Goal: Information Seeking & Learning: Learn about a topic

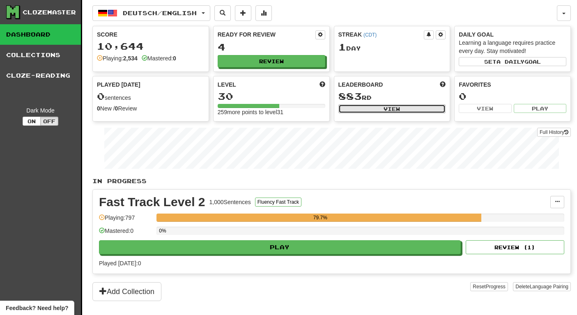
click at [386, 108] on button "View" at bounding box center [392, 108] width 108 height 9
select select "**********"
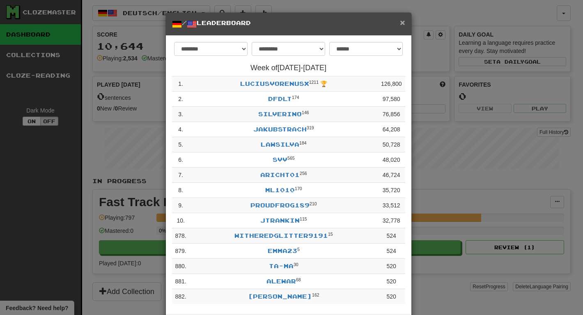
click at [400, 21] on span "×" at bounding box center [402, 22] width 5 height 9
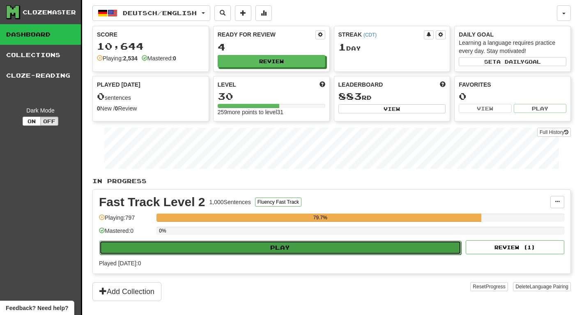
click at [289, 246] on button "Play" at bounding box center [280, 248] width 362 height 14
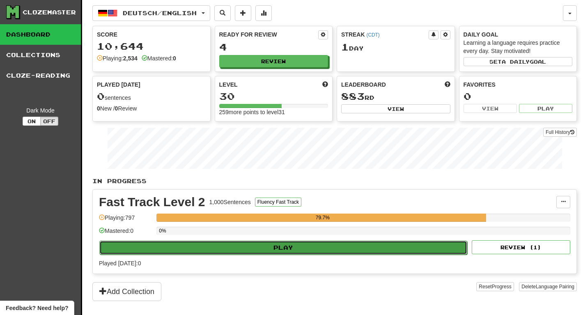
select select "********"
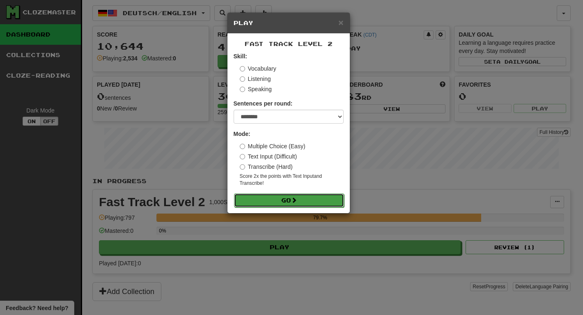
click at [305, 200] on button "Go" at bounding box center [289, 200] width 110 height 14
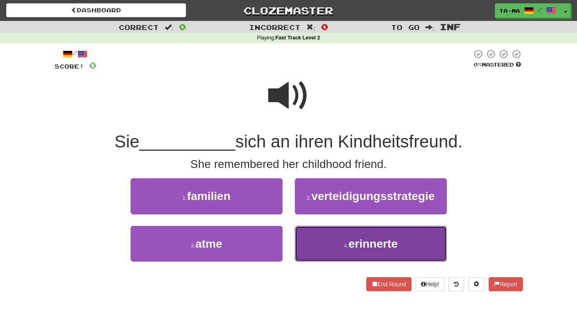
click at [340, 241] on button "4 . erinnerte" at bounding box center [371, 244] width 152 height 36
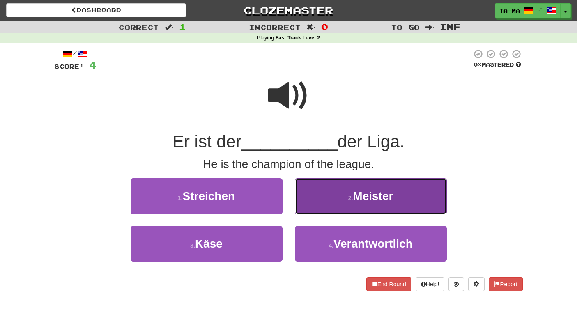
click at [312, 195] on button "2 . Meister" at bounding box center [371, 196] width 152 height 36
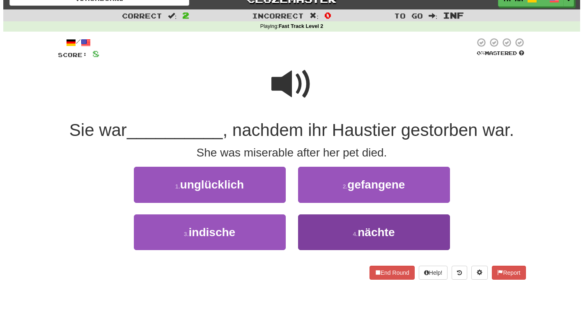
scroll to position [39, 0]
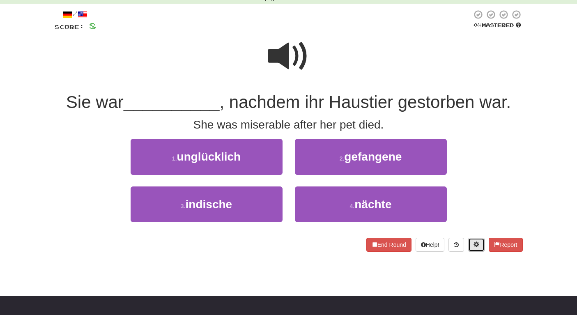
click at [473, 247] on span at bounding box center [476, 244] width 6 height 6
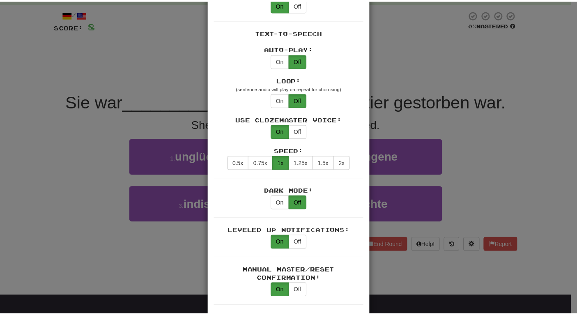
scroll to position [393, 0]
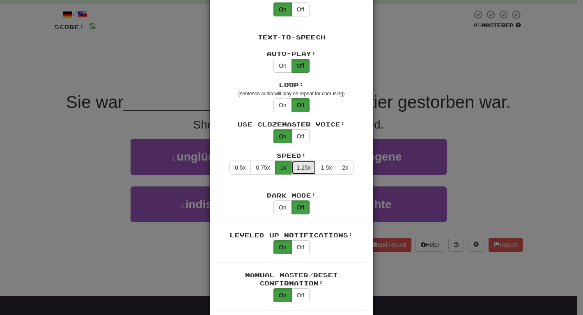
click at [306, 161] on button "1.25x" at bounding box center [304, 168] width 25 height 14
click at [417, 96] on div "× Game Settings Automatically Show Sentence After First Listen: On Off (when pl…" at bounding box center [291, 157] width 583 height 315
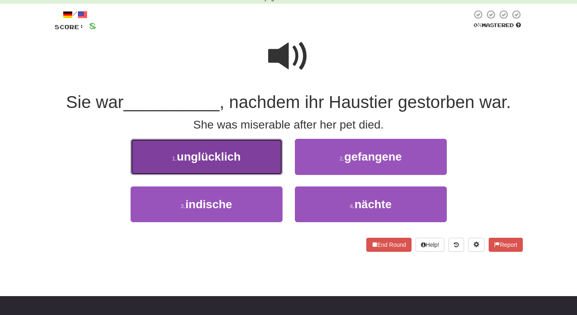
click at [242, 156] on button "1 . unglücklich" at bounding box center [207, 157] width 152 height 36
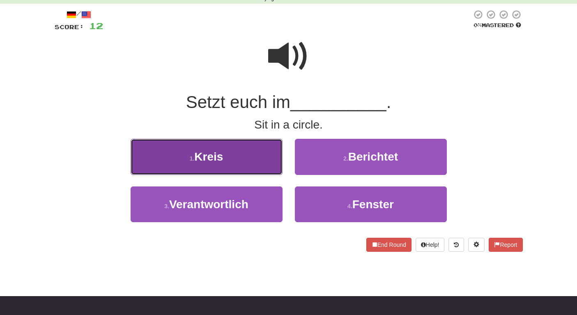
click at [264, 171] on button "1 . Kreis" at bounding box center [207, 157] width 152 height 36
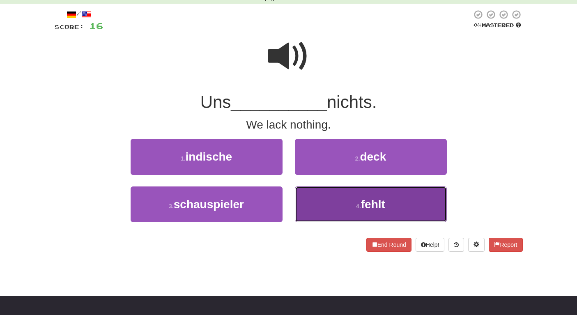
click at [326, 200] on button "4 . fehlt" at bounding box center [371, 204] width 152 height 36
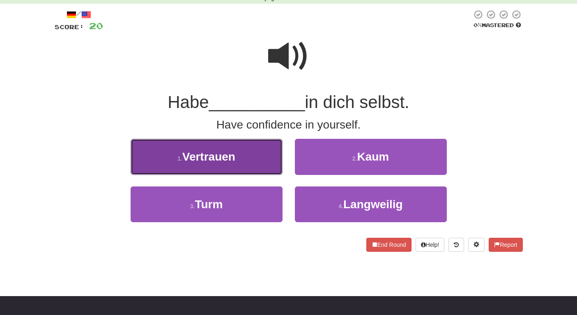
click at [269, 168] on button "1 . Vertrauen" at bounding box center [207, 157] width 152 height 36
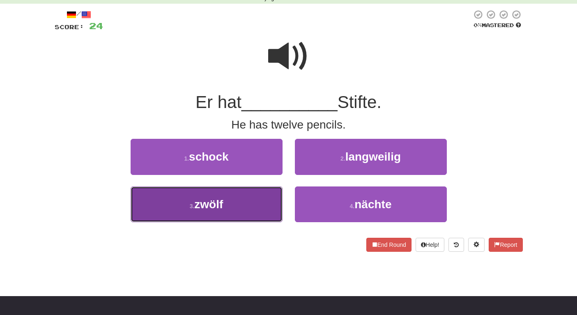
click at [255, 199] on button "3 . zwölf" at bounding box center [207, 204] width 152 height 36
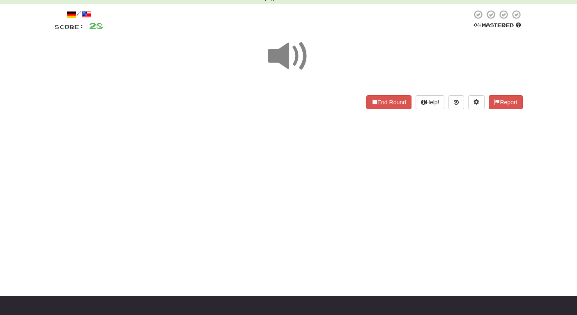
scroll to position [0, 0]
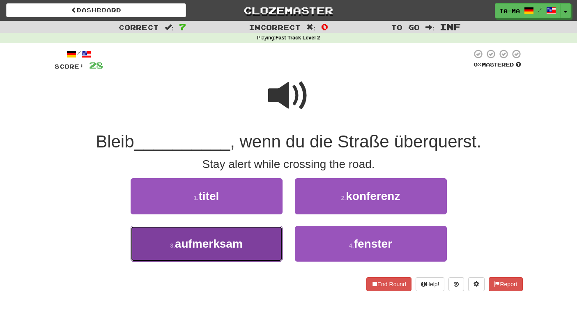
click at [254, 253] on button "3 . aufmerksam" at bounding box center [207, 244] width 152 height 36
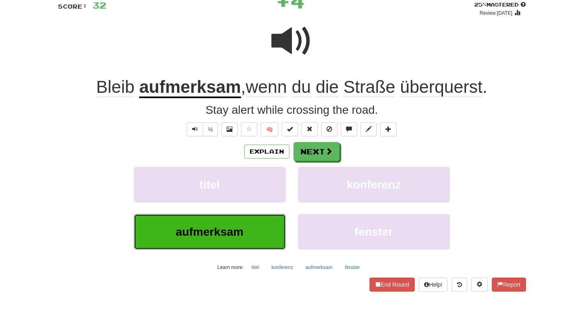
scroll to position [179, 0]
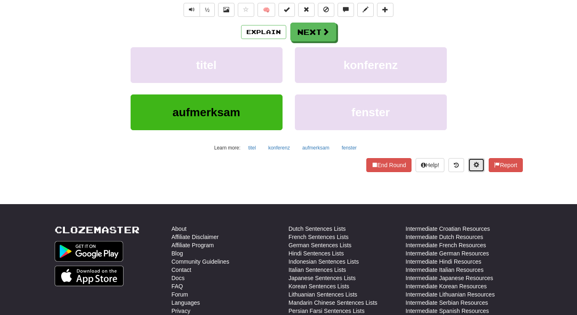
click at [468, 164] on button at bounding box center [476, 165] width 16 height 14
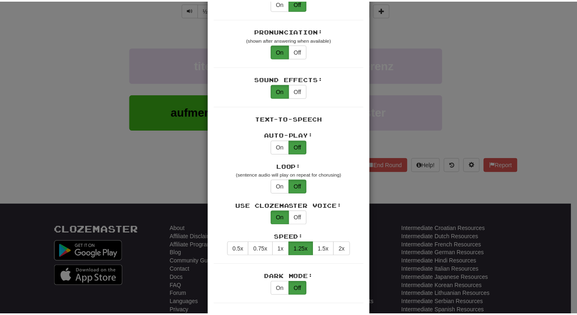
scroll to position [351, 0]
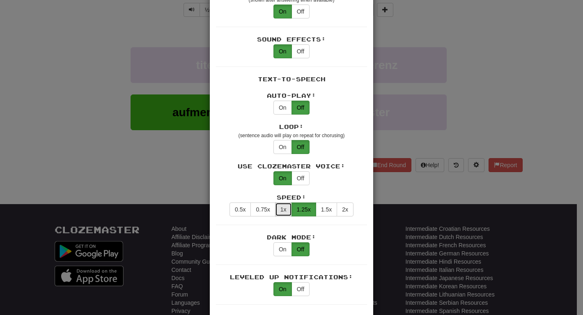
click at [282, 202] on button "1x" at bounding box center [283, 209] width 17 height 14
click at [425, 127] on div "× Game Settings Automatically Show Sentence After First Listen: On Off (when pl…" at bounding box center [291, 157] width 583 height 315
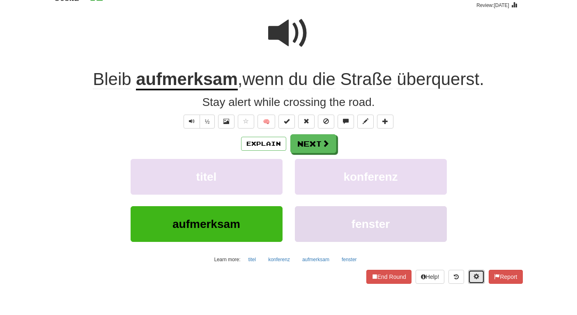
scroll to position [0, 0]
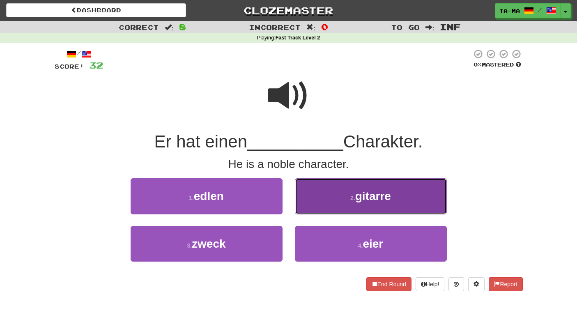
click at [345, 200] on button "2 . gitarre" at bounding box center [371, 196] width 152 height 36
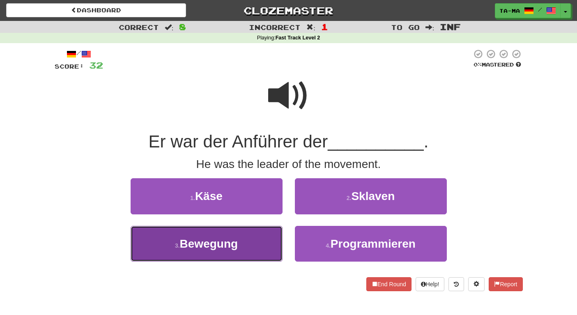
click at [260, 235] on button "3 . Bewegung" at bounding box center [207, 244] width 152 height 36
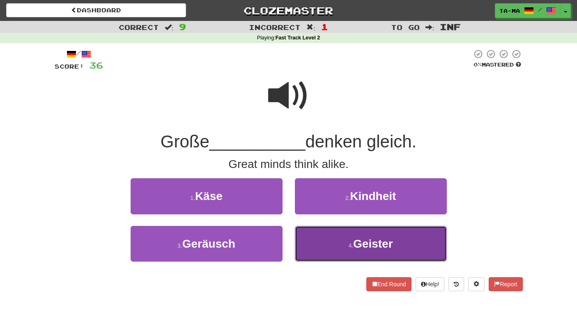
click at [365, 244] on span "Geister" at bounding box center [373, 243] width 40 height 13
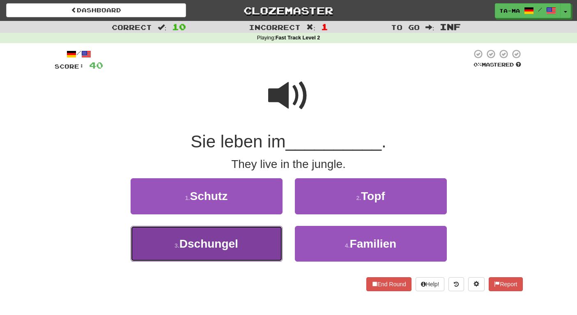
click at [236, 229] on button "3 . Dschungel" at bounding box center [207, 244] width 152 height 36
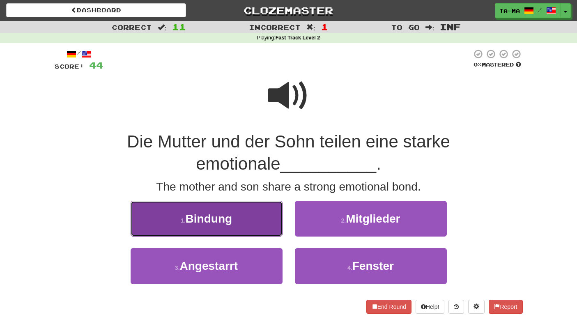
click at [271, 224] on button "1 . Bindung" at bounding box center [207, 219] width 152 height 36
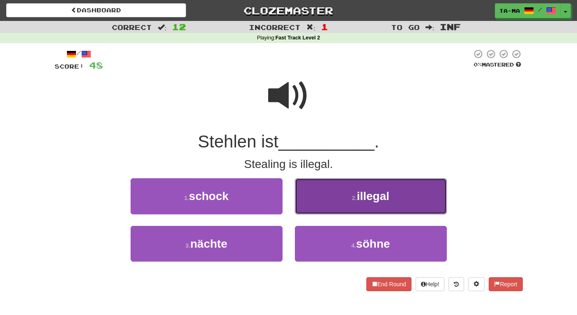
click at [354, 203] on button "2 . illegal" at bounding box center [371, 196] width 152 height 36
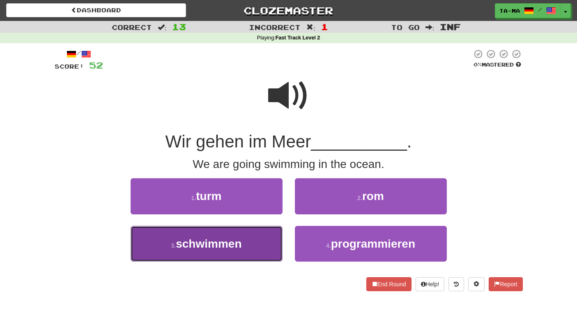
click at [261, 234] on button "3 . schwimmen" at bounding box center [207, 244] width 152 height 36
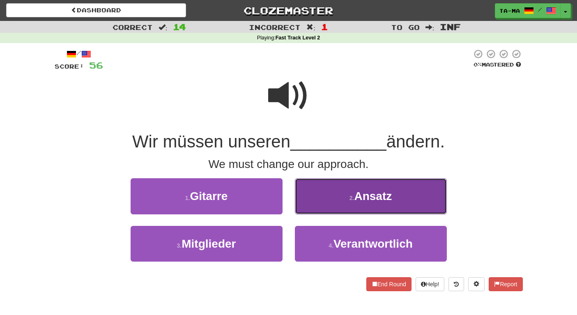
click at [375, 207] on button "2 . Ansatz" at bounding box center [371, 196] width 152 height 36
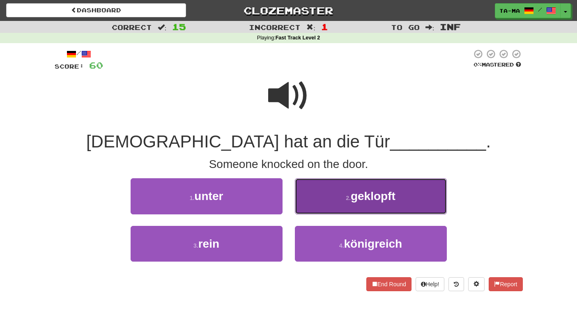
click at [380, 193] on span "geklopft" at bounding box center [373, 196] width 45 height 13
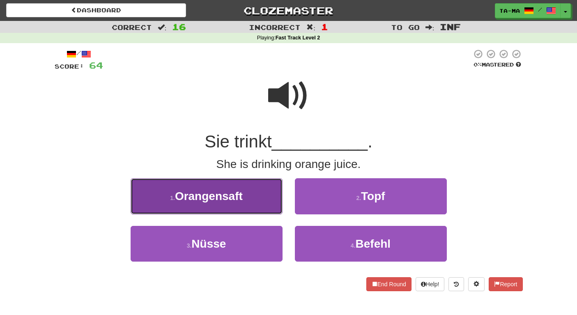
click at [271, 191] on button "1 . Orangensaft" at bounding box center [207, 196] width 152 height 36
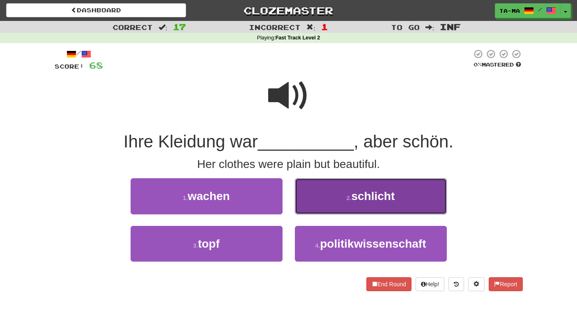
click at [335, 197] on button "2 . schlicht" at bounding box center [371, 196] width 152 height 36
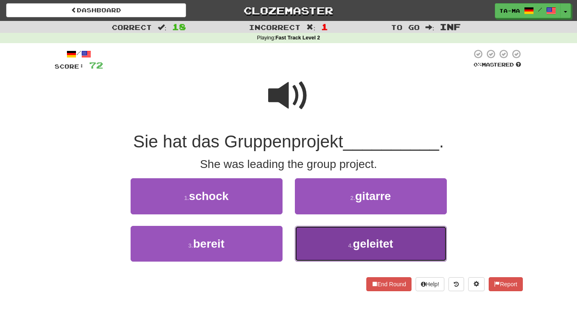
click at [336, 242] on button "4 . geleitet" at bounding box center [371, 244] width 152 height 36
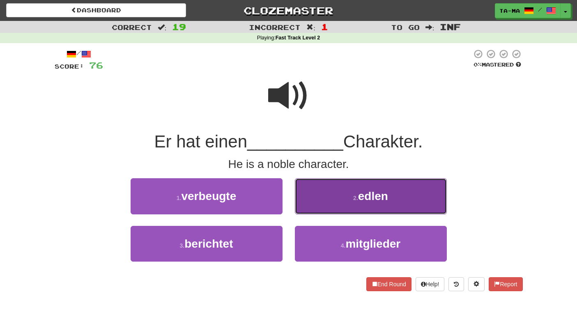
click at [358, 191] on button "2 . edlen" at bounding box center [371, 196] width 152 height 36
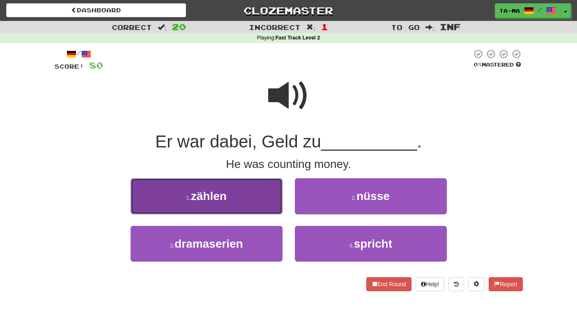
click at [255, 192] on button "1 . zählen" at bounding box center [207, 196] width 152 height 36
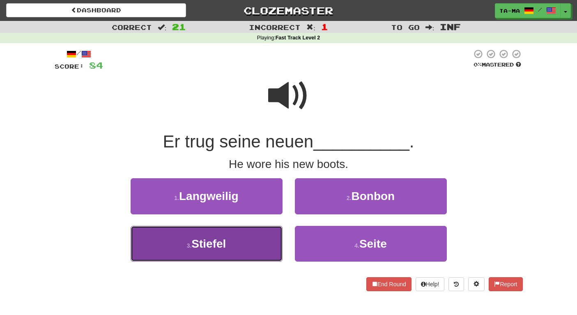
click at [225, 239] on span "Stiefel" at bounding box center [208, 243] width 34 height 13
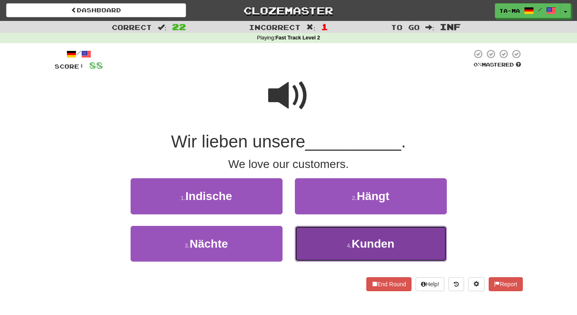
click at [331, 237] on button "4 . Kunden" at bounding box center [371, 244] width 152 height 36
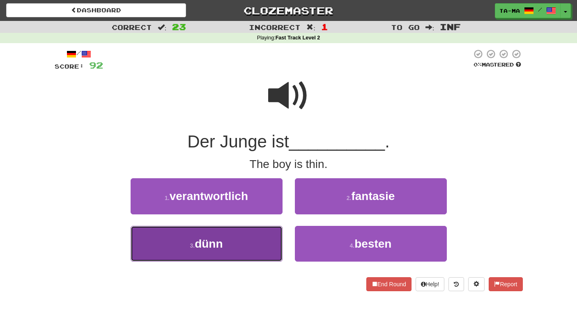
click at [257, 233] on button "3 . dünn" at bounding box center [207, 244] width 152 height 36
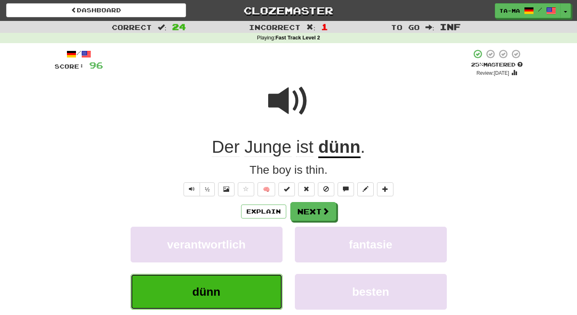
scroll to position [7, 0]
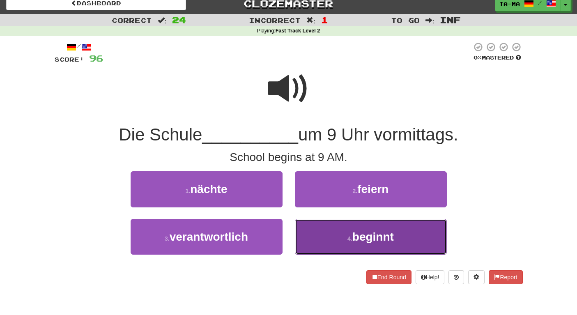
click at [345, 242] on button "4 . beginnt" at bounding box center [371, 237] width 152 height 36
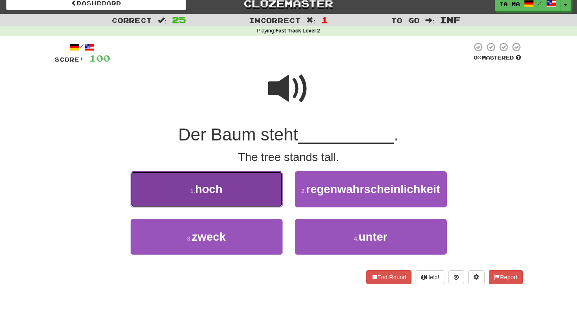
click at [223, 186] on button "1 . hoch" at bounding box center [207, 189] width 152 height 36
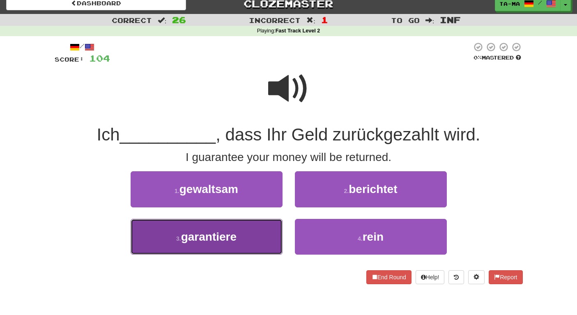
click at [248, 239] on button "3 . garantiere" at bounding box center [207, 237] width 152 height 36
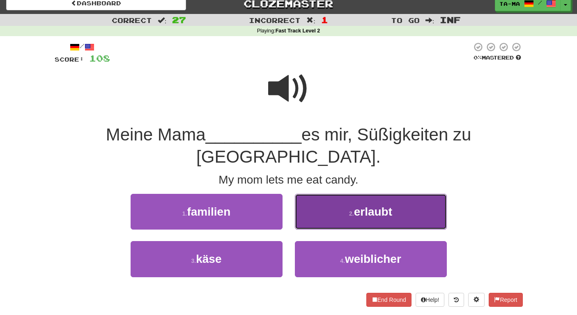
click at [334, 194] on button "2 . erlaubt" at bounding box center [371, 212] width 152 height 36
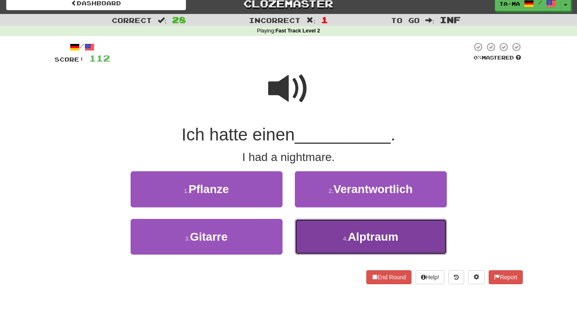
click at [338, 234] on button "4 . Alptraum" at bounding box center [371, 237] width 152 height 36
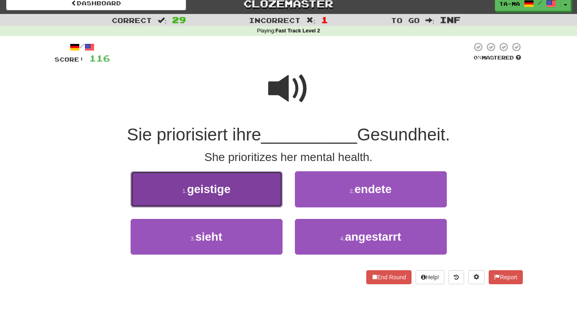
click at [242, 198] on button "1 . geistige" at bounding box center [207, 189] width 152 height 36
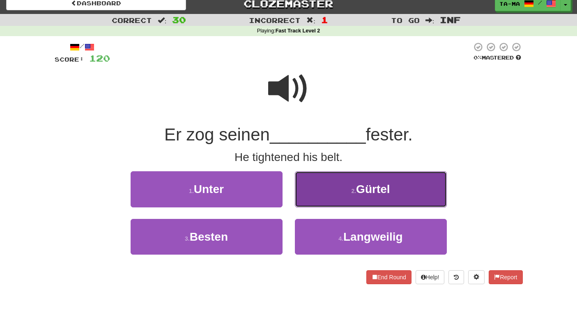
click at [343, 196] on button "2 . Gürtel" at bounding box center [371, 189] width 152 height 36
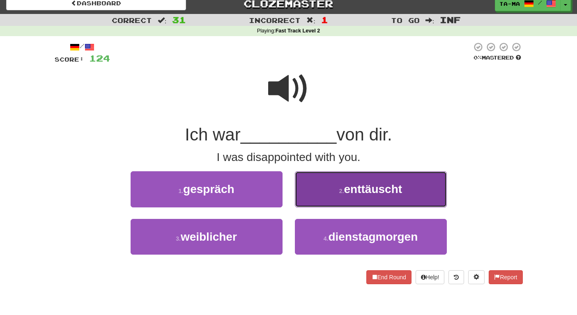
click at [332, 199] on button "2 . enttäuscht" at bounding box center [371, 189] width 152 height 36
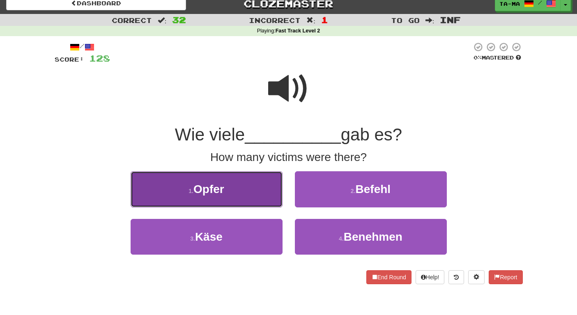
click at [172, 184] on button "1 . Opfer" at bounding box center [207, 189] width 152 height 36
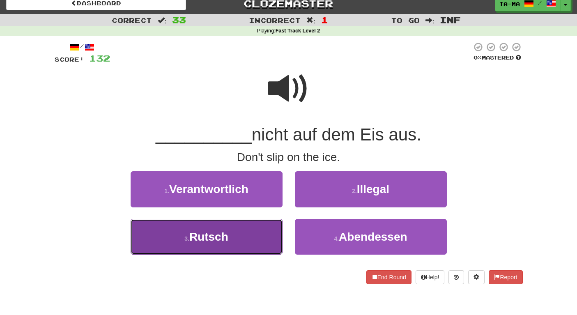
click at [243, 236] on button "3 . Rutsch" at bounding box center [207, 237] width 152 height 36
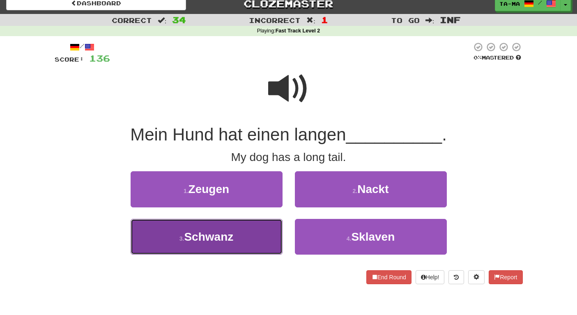
click at [253, 242] on button "3 . Schwanz" at bounding box center [207, 237] width 152 height 36
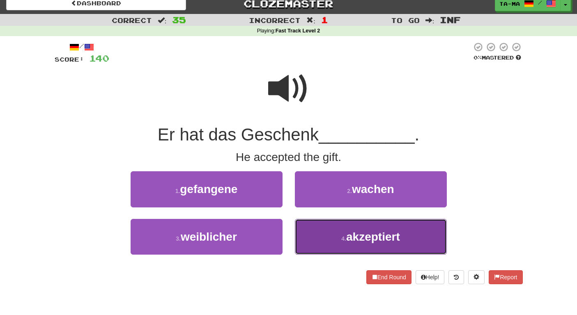
click at [369, 236] on span "akzeptiert" at bounding box center [373, 236] width 54 height 13
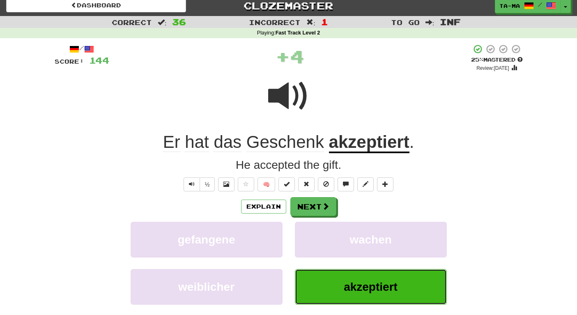
scroll to position [0, 0]
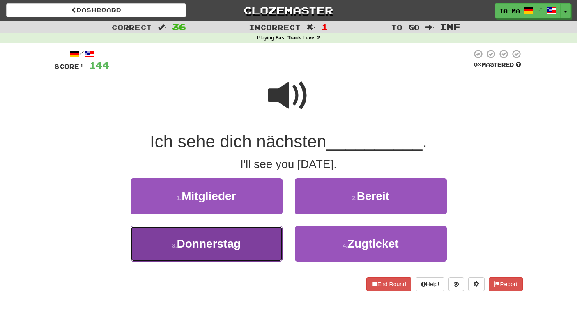
click at [225, 237] on span "Donnerstag" at bounding box center [209, 243] width 64 height 13
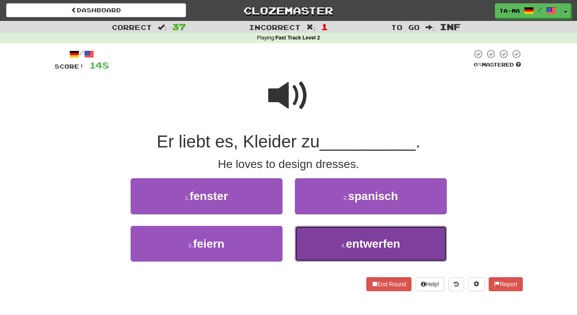
click at [333, 245] on button "4 . entwerfen" at bounding box center [371, 244] width 152 height 36
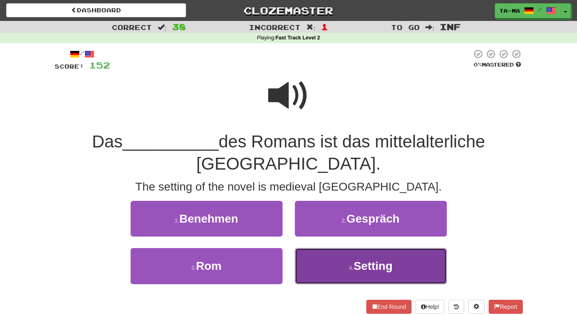
click at [344, 248] on button "4 . Setting" at bounding box center [371, 266] width 152 height 36
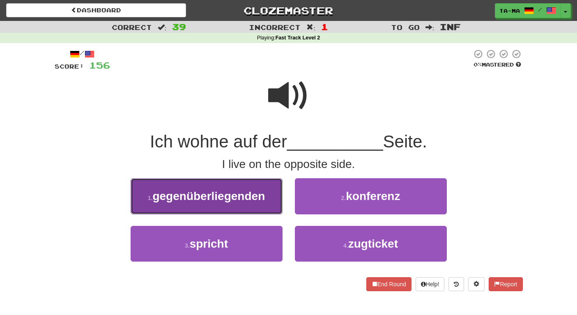
click at [187, 203] on button "1 . gegenüberliegenden" at bounding box center [207, 196] width 152 height 36
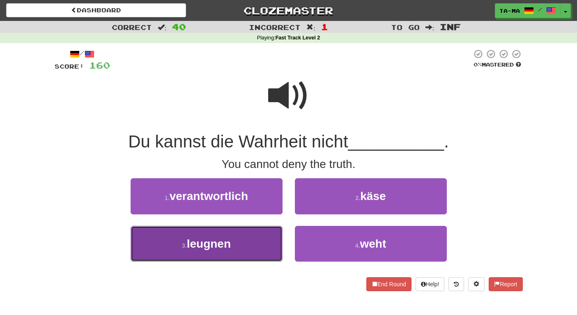
click at [224, 234] on button "3 . leugnen" at bounding box center [207, 244] width 152 height 36
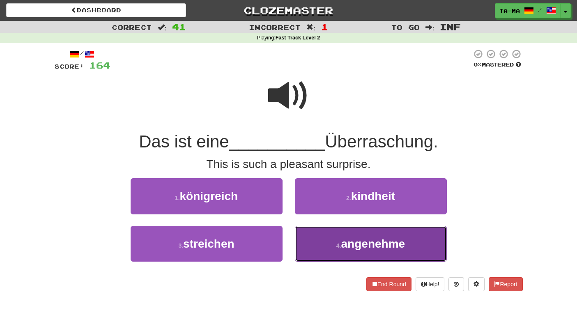
click at [317, 241] on button "4 . angenehme" at bounding box center [371, 244] width 152 height 36
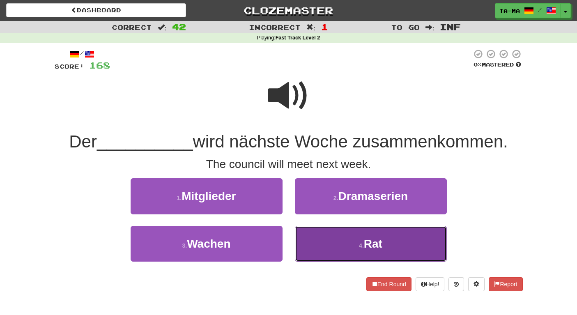
click at [336, 244] on button "4 . Rat" at bounding box center [371, 244] width 152 height 36
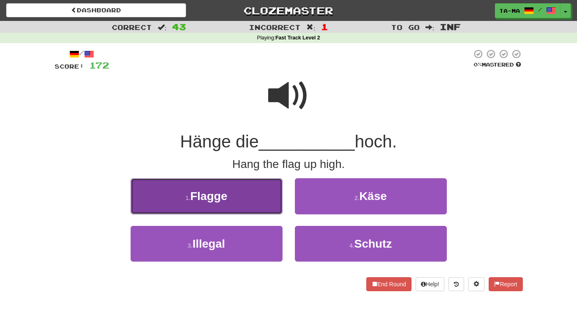
click at [255, 209] on button "1 . Flagge" at bounding box center [207, 196] width 152 height 36
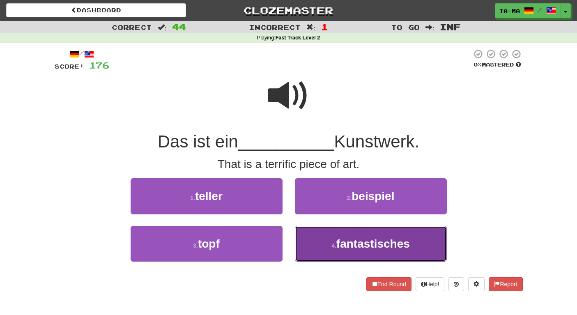
click at [352, 249] on span "fantastisches" at bounding box center [373, 243] width 74 height 13
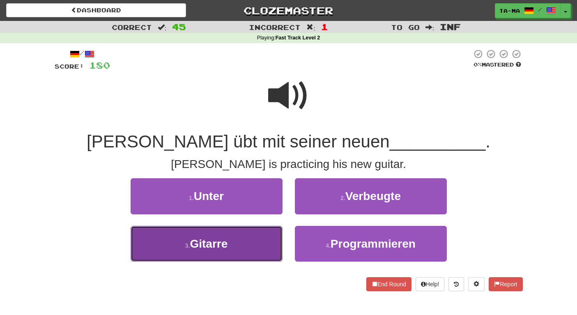
click at [258, 239] on button "3 . Gitarre" at bounding box center [207, 244] width 152 height 36
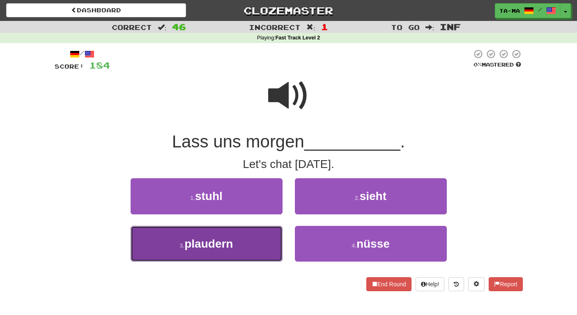
click at [256, 239] on button "3 . plaudern" at bounding box center [207, 244] width 152 height 36
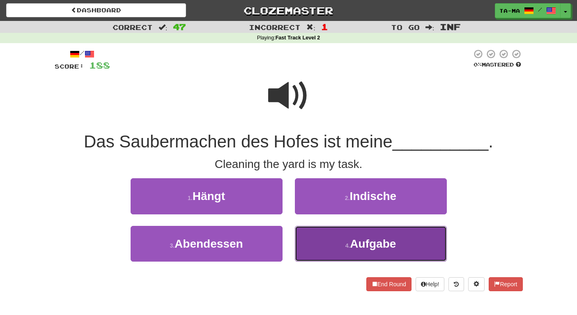
click at [352, 245] on span "Aufgabe" at bounding box center [373, 243] width 46 height 13
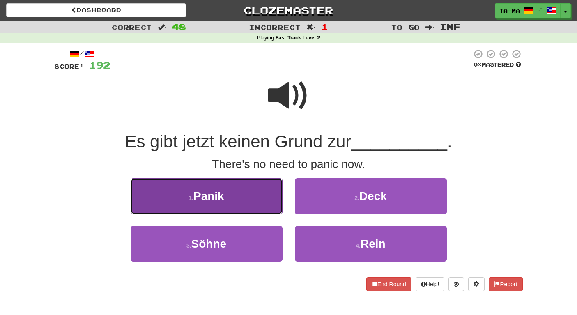
click at [223, 186] on button "1 . Panik" at bounding box center [207, 196] width 152 height 36
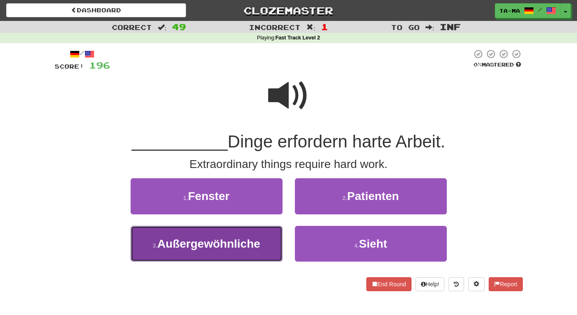
click at [175, 256] on button "3 . Außergewöhnliche" at bounding box center [207, 244] width 152 height 36
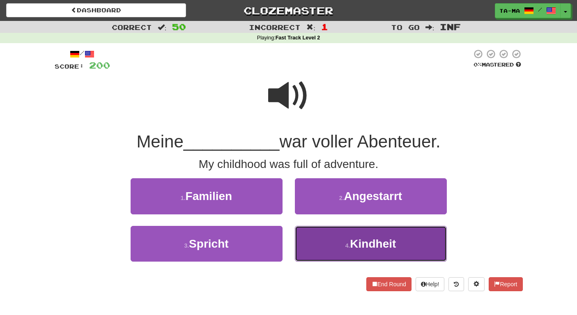
click at [330, 232] on button "4 . Kindheit" at bounding box center [371, 244] width 152 height 36
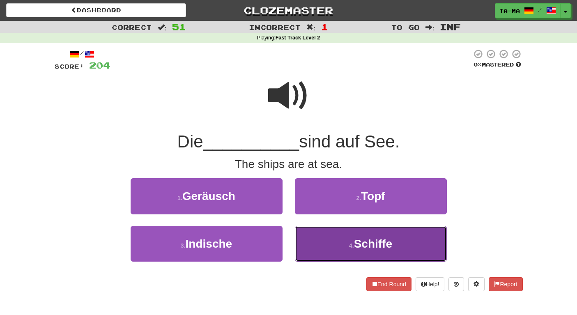
click at [333, 243] on button "4 . Schiffe" at bounding box center [371, 244] width 152 height 36
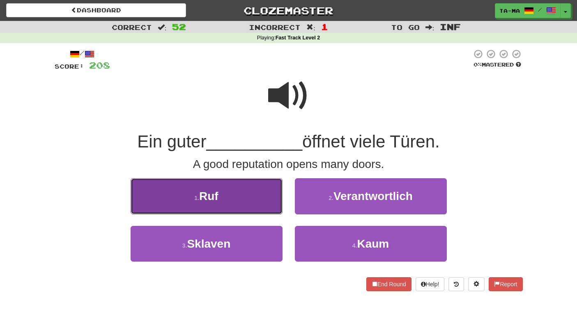
click at [258, 197] on button "1 . Ruf" at bounding box center [207, 196] width 152 height 36
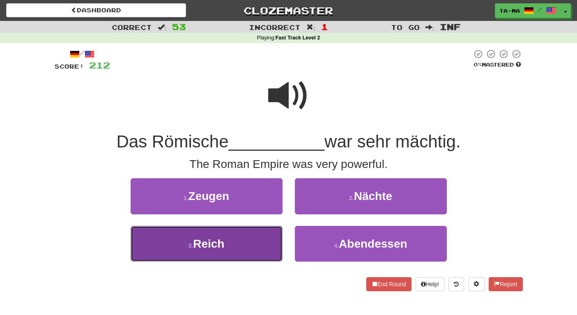
click at [232, 240] on button "3 . Reich" at bounding box center [207, 244] width 152 height 36
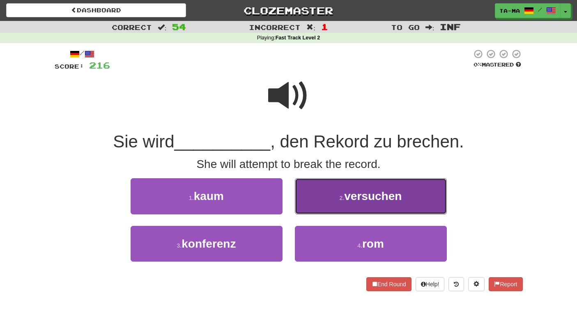
click at [363, 212] on button "2 . versuchen" at bounding box center [371, 196] width 152 height 36
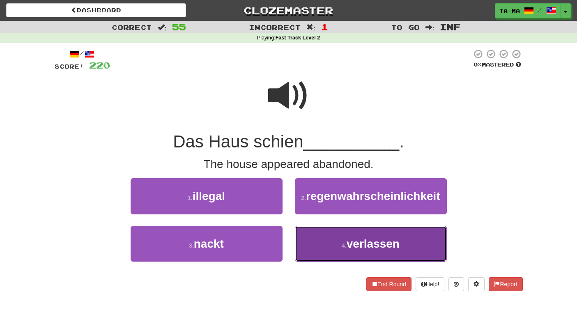
click at [340, 239] on button "4 . verlassen" at bounding box center [371, 244] width 152 height 36
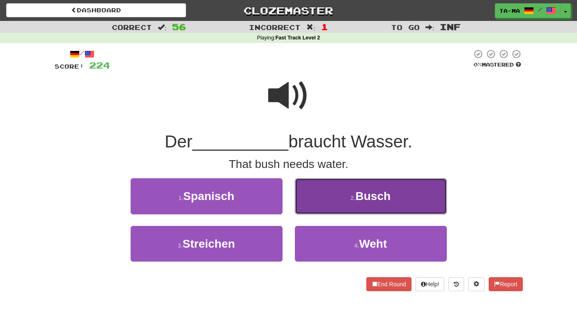
click at [341, 202] on button "2 . Busch" at bounding box center [371, 196] width 152 height 36
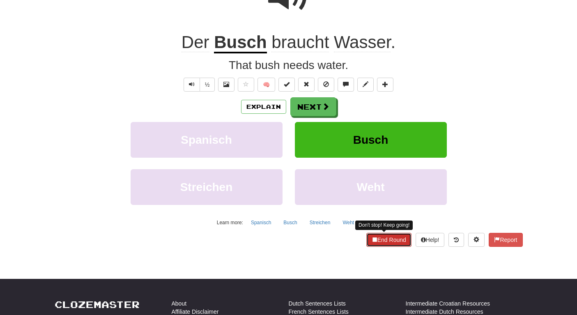
click at [380, 239] on button "End Round" at bounding box center [388, 240] width 45 height 14
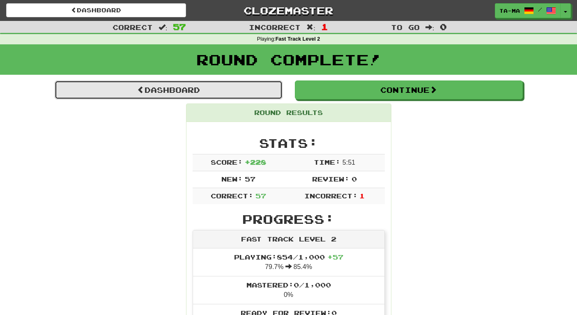
click at [252, 84] on link "Dashboard" at bounding box center [169, 89] width 228 height 19
